Goal: Information Seeking & Learning: Learn about a topic

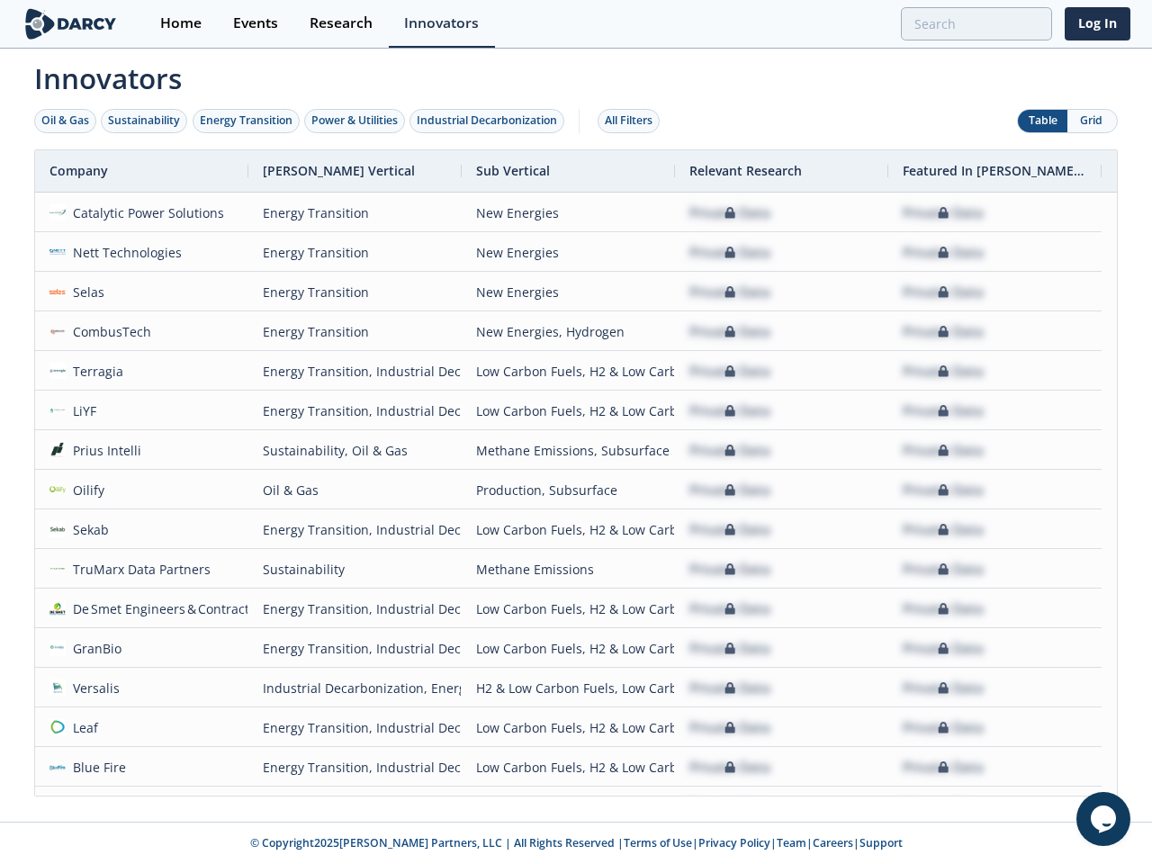
click at [66, 121] on div "Oil & Gas" at bounding box center [65, 121] width 48 height 16
click at [145, 121] on div "Sustainability" at bounding box center [144, 121] width 72 height 16
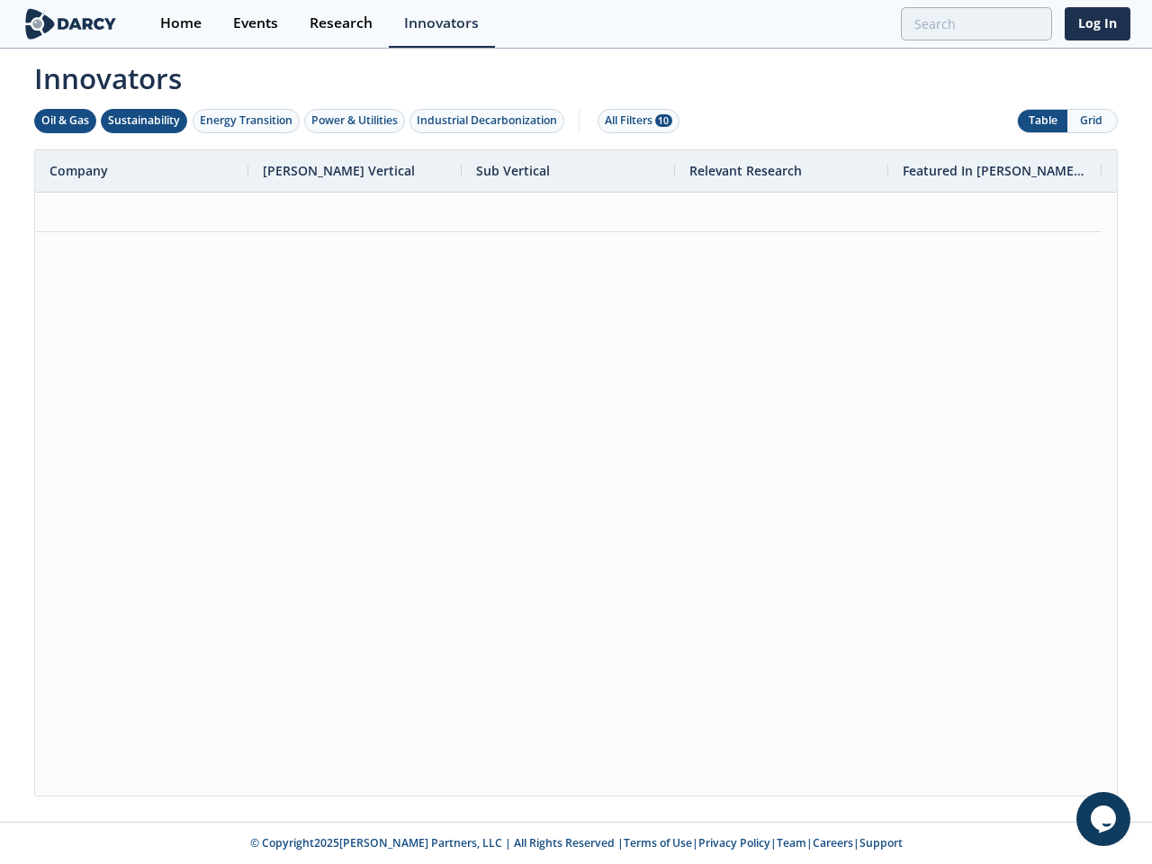
click at [247, 121] on div "Energy Transition" at bounding box center [246, 121] width 93 height 16
click at [356, 121] on div "Power & Utilities" at bounding box center [354, 121] width 86 height 16
